Goal: Task Accomplishment & Management: Manage account settings

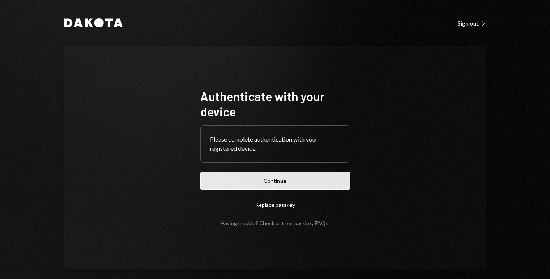
click at [225, 188] on button "Continue" at bounding box center [275, 181] width 150 height 18
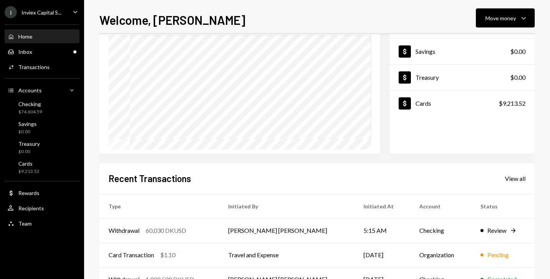
scroll to position [68, 0]
click at [229, 233] on td "[PERSON_NAME] [PERSON_NAME]" at bounding box center [286, 231] width 135 height 24
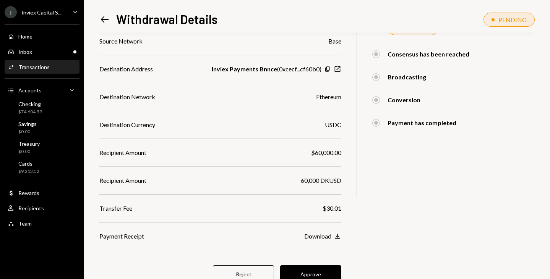
scroll to position [143, 0]
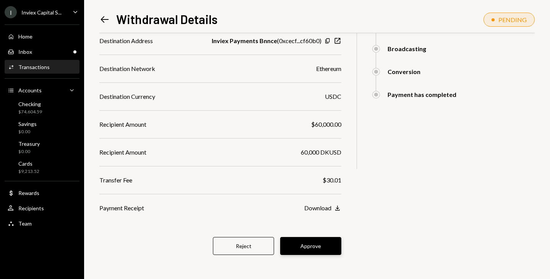
click at [319, 244] on button "Approve" at bounding box center [310, 246] width 61 height 18
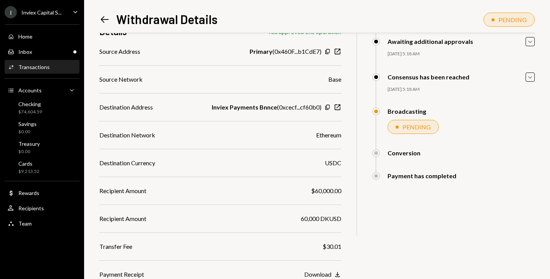
scroll to position [76, 0]
click at [44, 29] on link "Home Home" at bounding box center [42, 36] width 75 height 14
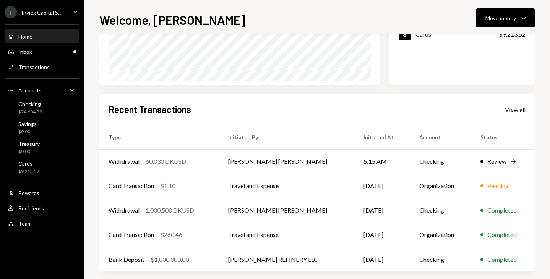
scroll to position [138, 0]
